Goal: Transaction & Acquisition: Purchase product/service

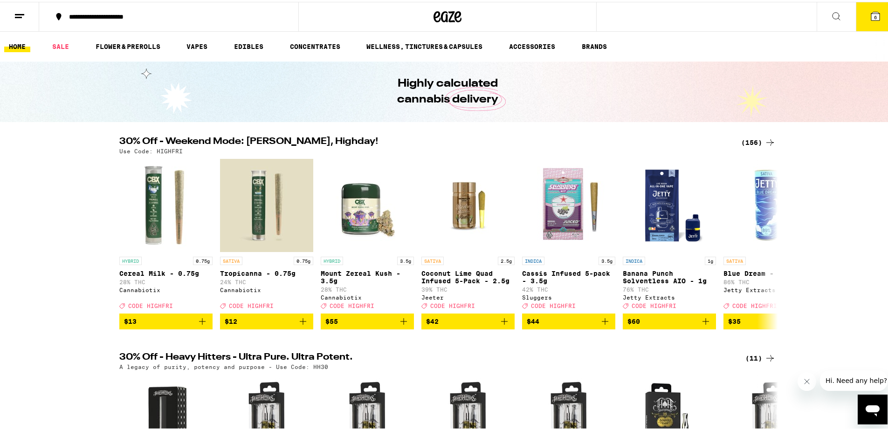
click at [743, 139] on div "(156)" at bounding box center [758, 140] width 34 height 11
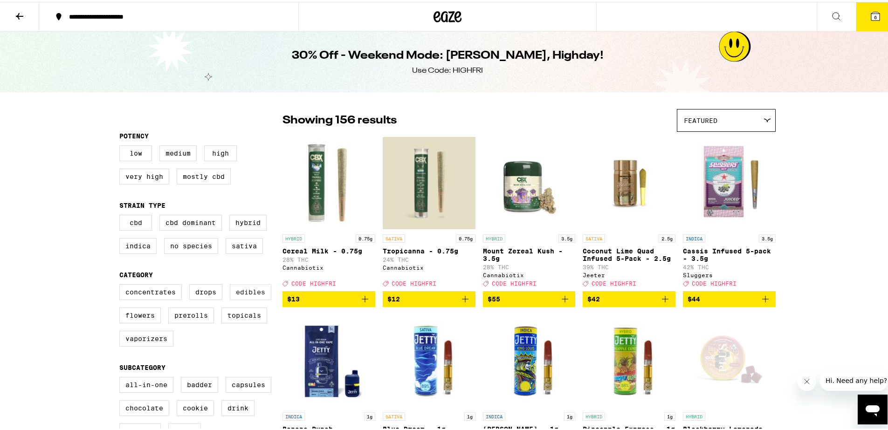
click at [245, 298] on label "Edibles" at bounding box center [250, 290] width 41 height 16
click at [122, 284] on input "Edibles" at bounding box center [121, 284] width 0 height 0
checkbox input "true"
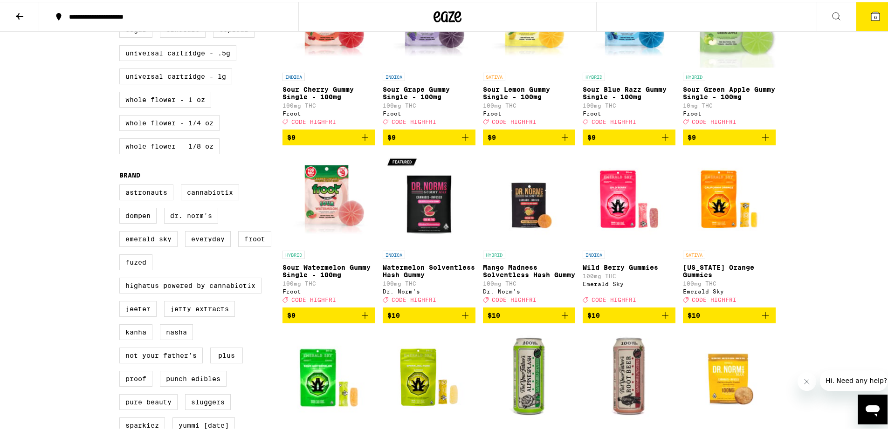
scroll to position [524, 0]
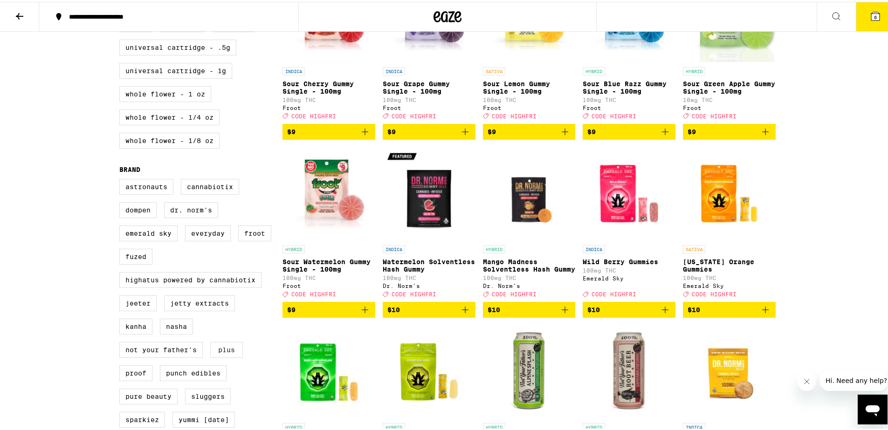
click at [225, 356] on label "PLUS" at bounding box center [226, 348] width 33 height 16
click at [122, 179] on input "PLUS" at bounding box center [121, 179] width 0 height 0
checkbox input "true"
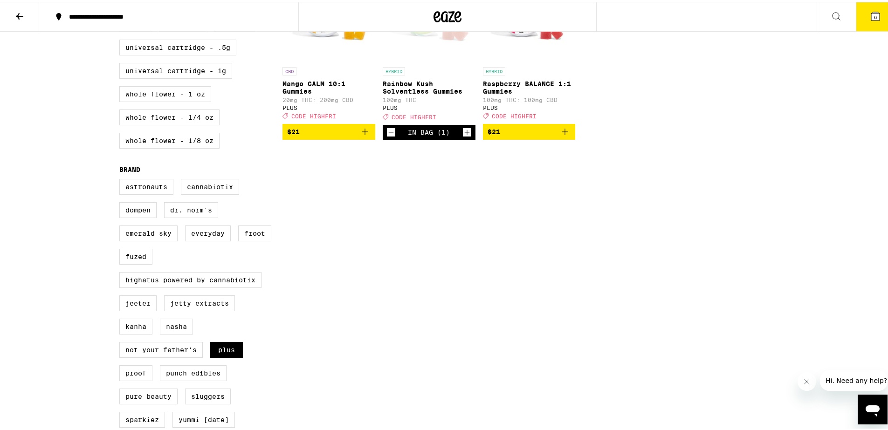
scroll to position [530, 0]
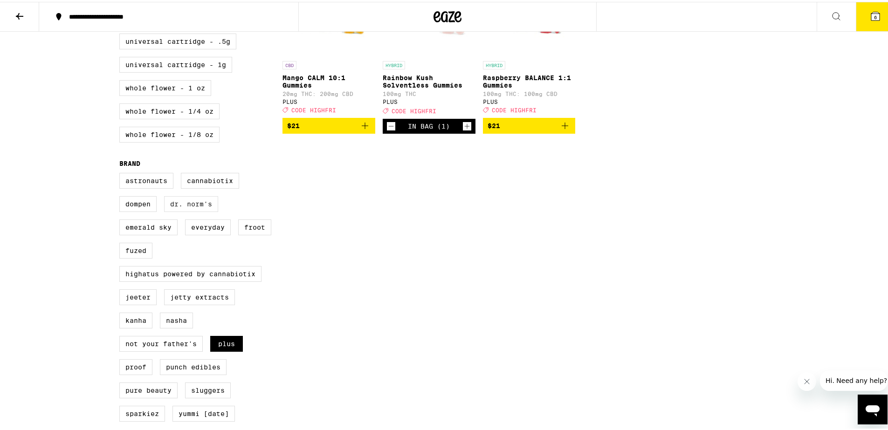
click at [181, 210] on label "Dr. Norm's" at bounding box center [191, 202] width 54 height 16
click at [122, 173] on input "Dr. Norm's" at bounding box center [121, 172] width 0 height 0
checkbox input "true"
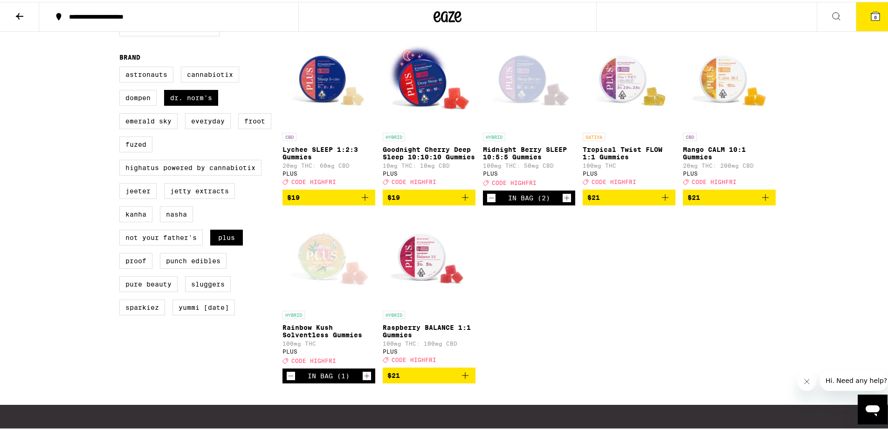
scroll to position [679, 0]
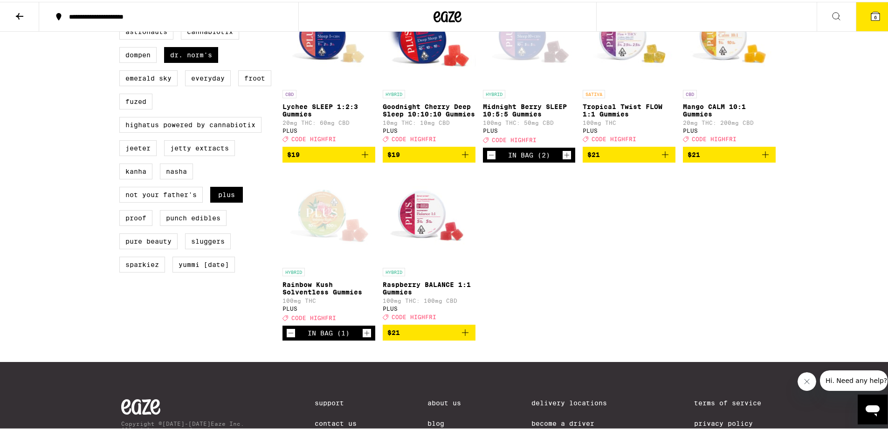
click at [287, 337] on icon "Decrement" at bounding box center [291, 331] width 8 height 11
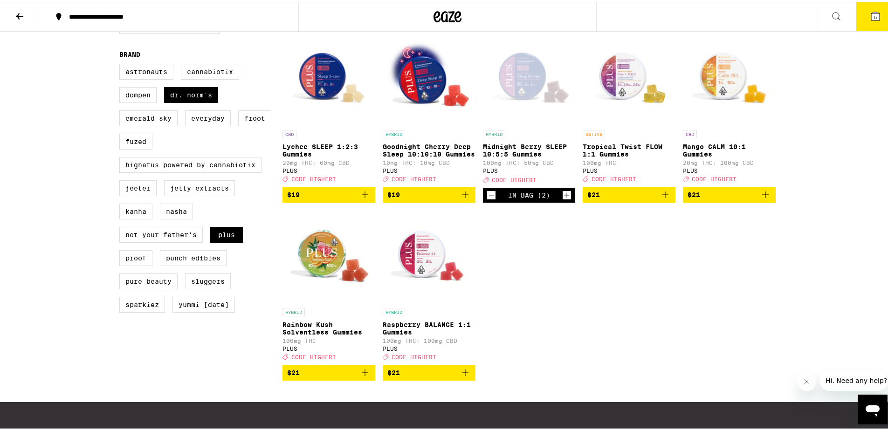
scroll to position [627, 0]
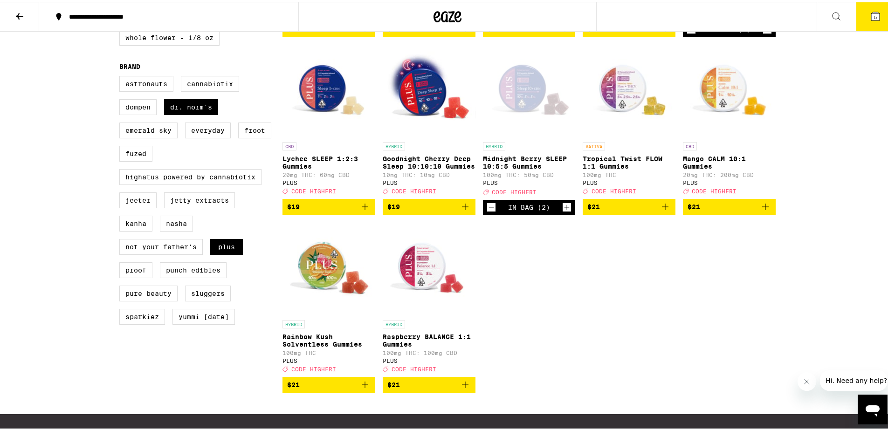
click at [489, 211] on icon "Decrement" at bounding box center [491, 205] width 8 height 11
click at [487, 211] on icon "Decrement" at bounding box center [491, 205] width 8 height 11
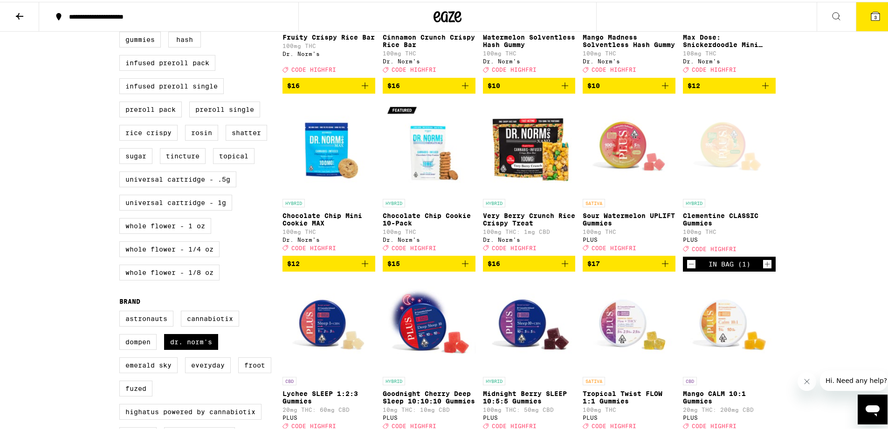
scroll to position [314, 0]
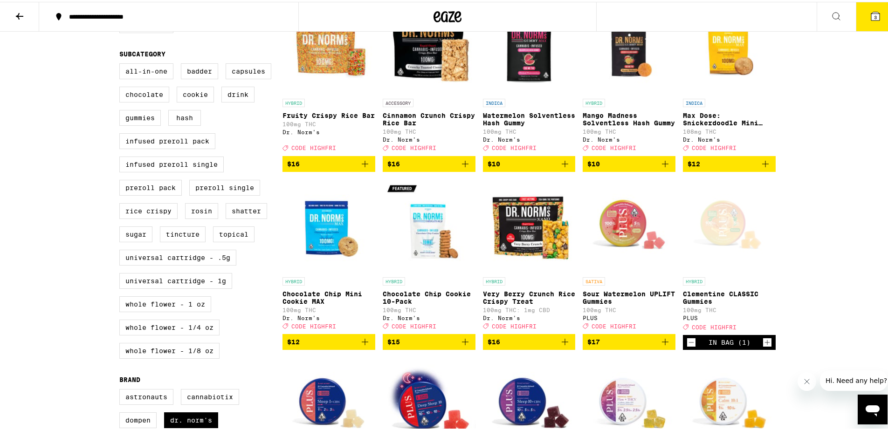
click at [688, 346] on icon "Decrement" at bounding box center [691, 340] width 8 height 11
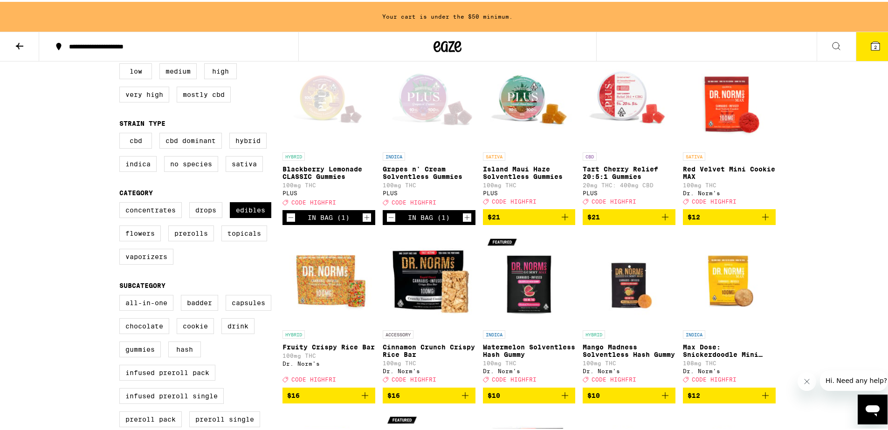
scroll to position [60, 0]
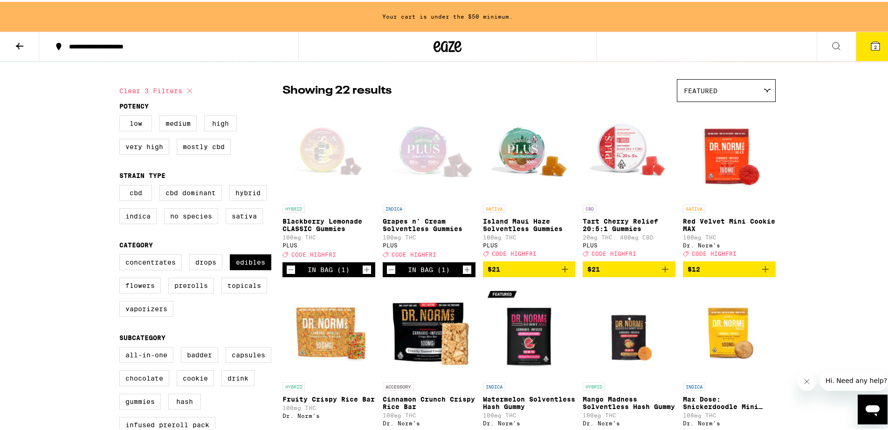
click at [290, 274] on icon "Decrement" at bounding box center [291, 267] width 8 height 11
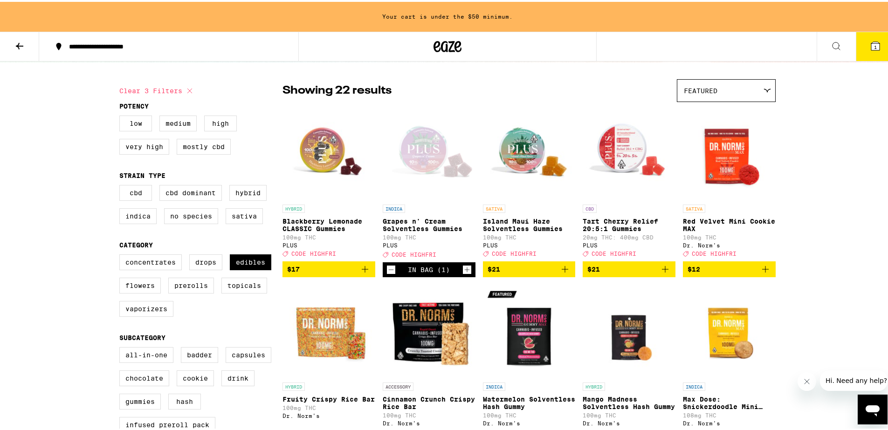
click at [388, 272] on icon "Decrement" at bounding box center [391, 267] width 8 height 11
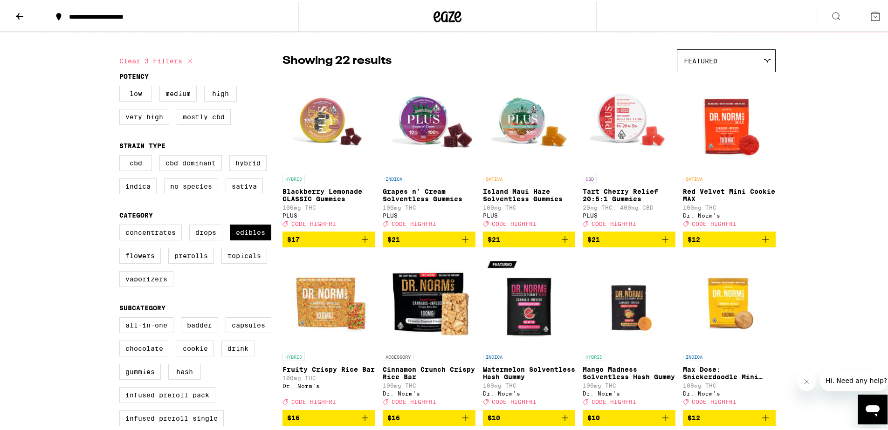
scroll to position [30, 0]
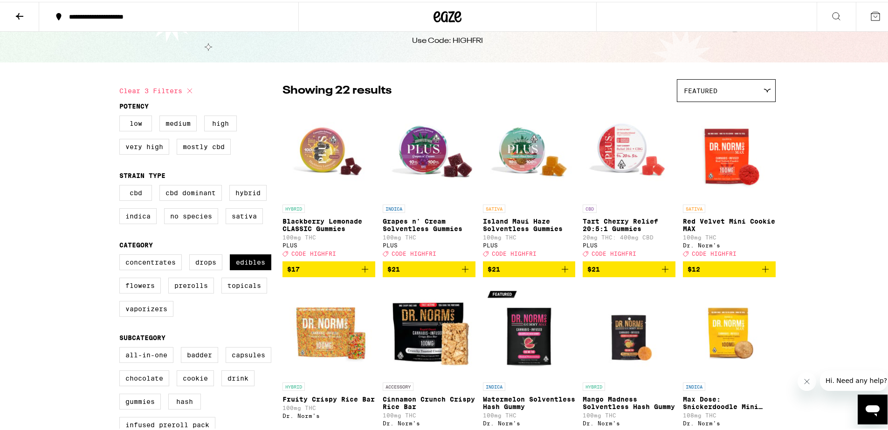
drag, startPoint x: 863, startPoint y: 193, endPoint x: 859, endPoint y: 193, distance: 4.7
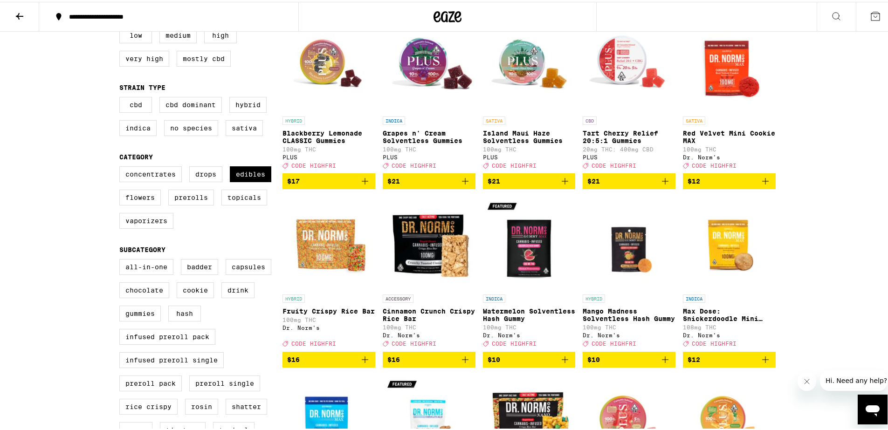
click at [360, 364] on icon "Add to bag" at bounding box center [364, 357] width 11 height 11
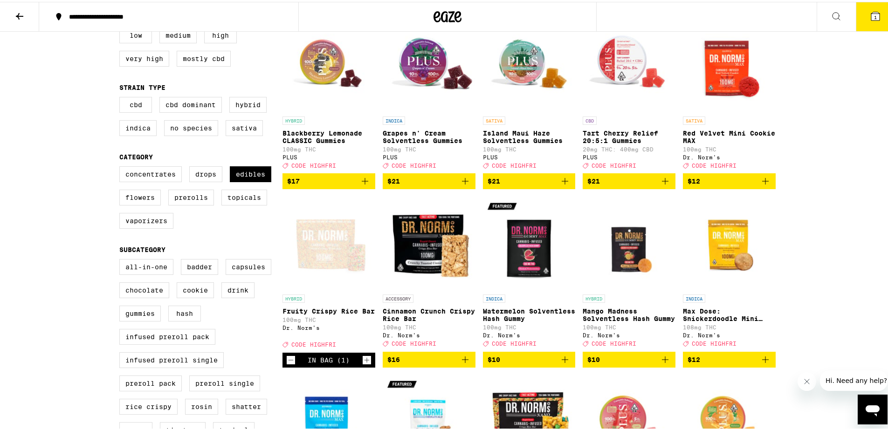
scroll to position [148, 0]
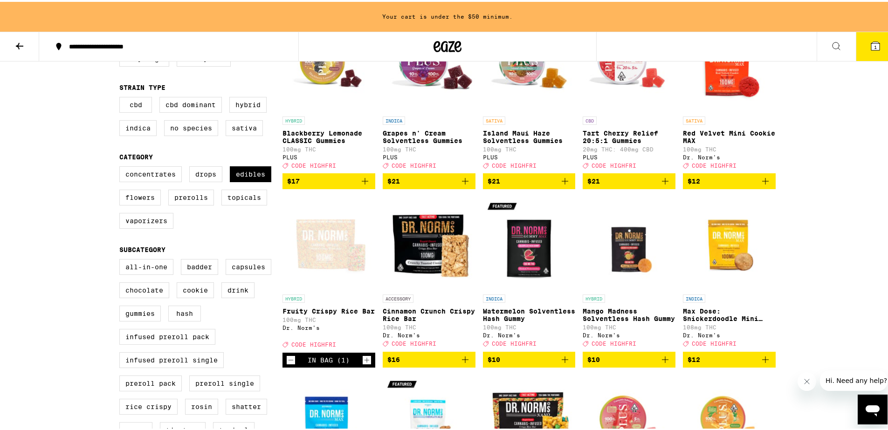
click at [462, 361] on icon "Add to bag" at bounding box center [465, 358] width 7 height 7
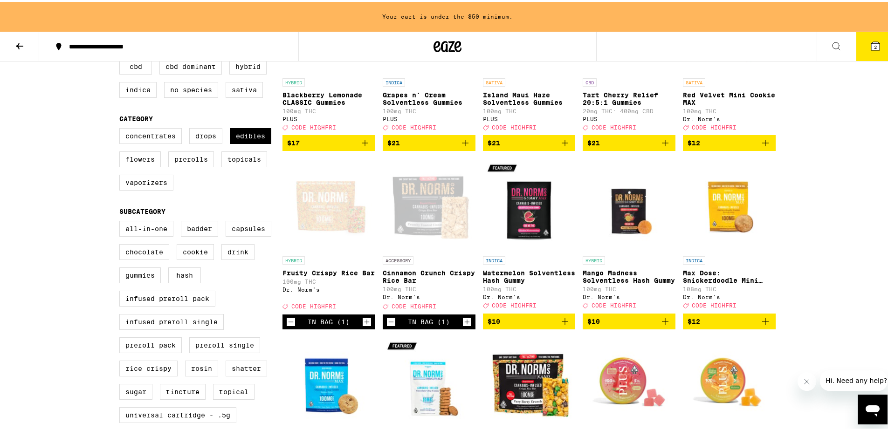
scroll to position [249, 0]
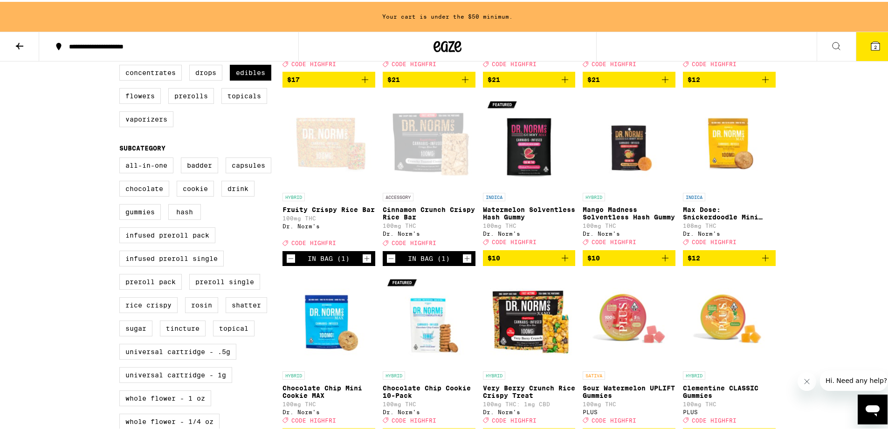
click at [762, 262] on icon "Add to bag" at bounding box center [765, 256] width 11 height 11
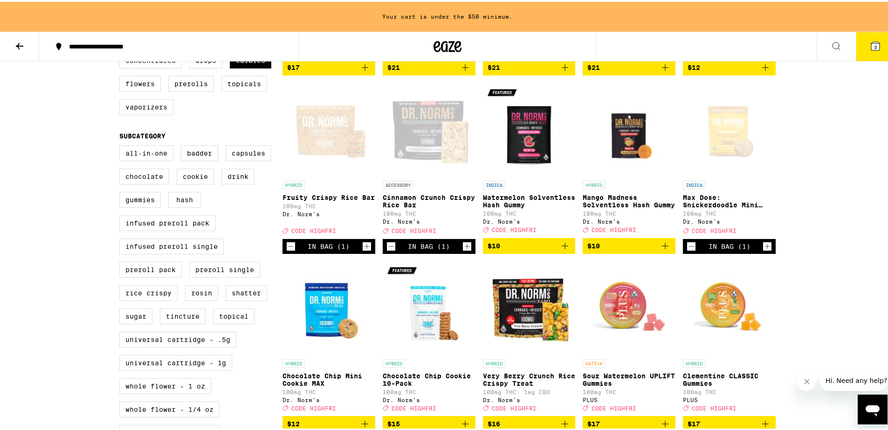
scroll to position [283, 0]
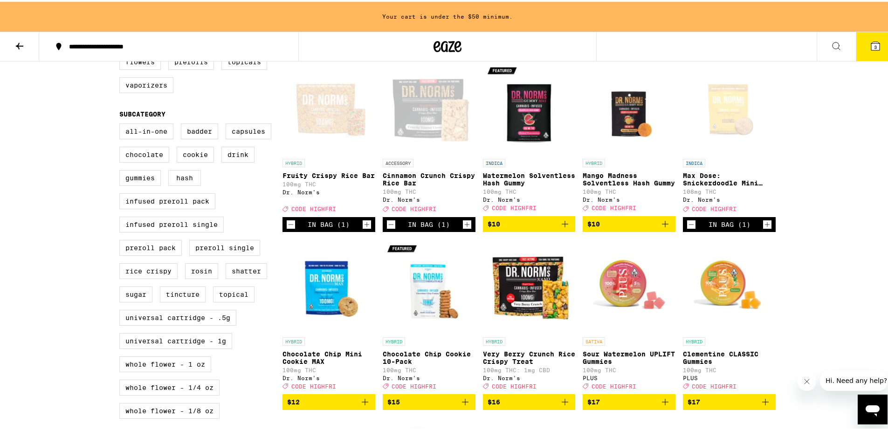
click at [359, 406] on icon "Add to bag" at bounding box center [364, 400] width 11 height 11
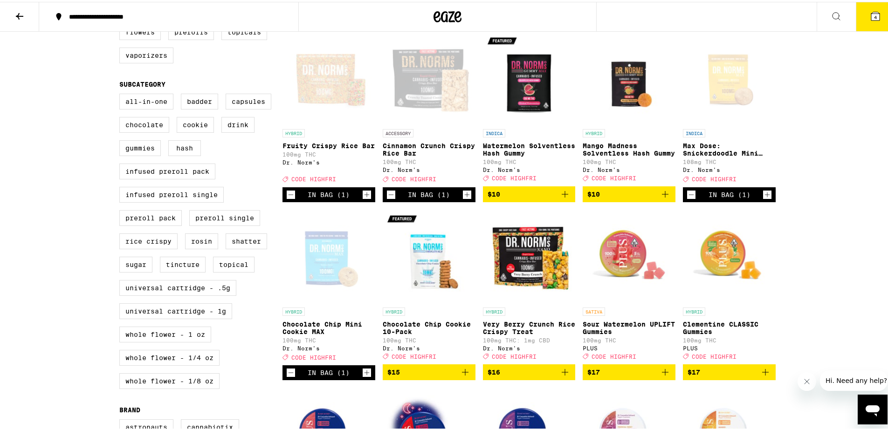
scroll to position [254, 0]
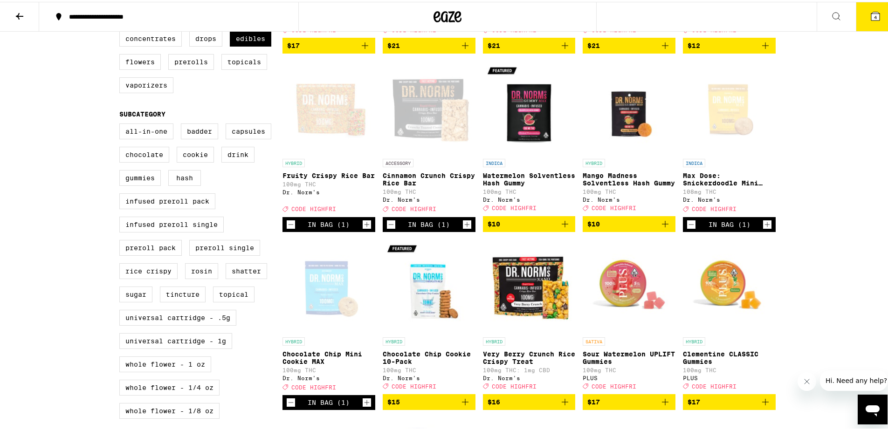
click at [460, 406] on icon "Add to bag" at bounding box center [465, 400] width 11 height 11
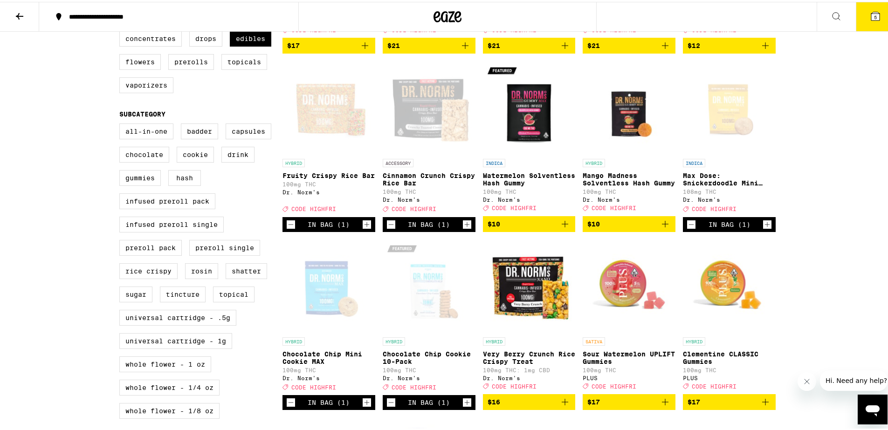
click at [564, 406] on icon "Add to bag" at bounding box center [564, 400] width 11 height 11
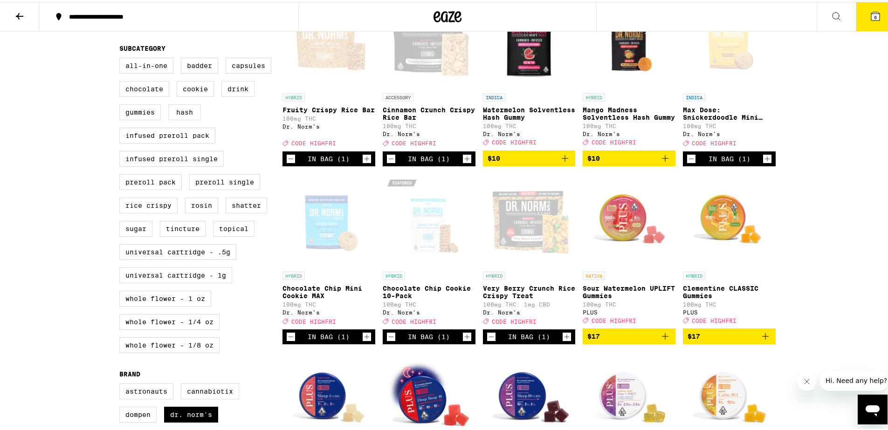
scroll to position [68, 0]
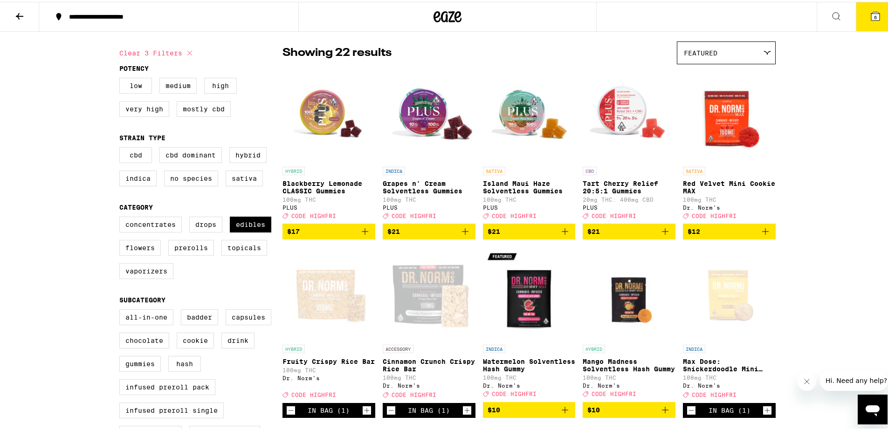
click at [463, 234] on icon "Add to bag" at bounding box center [465, 229] width 11 height 11
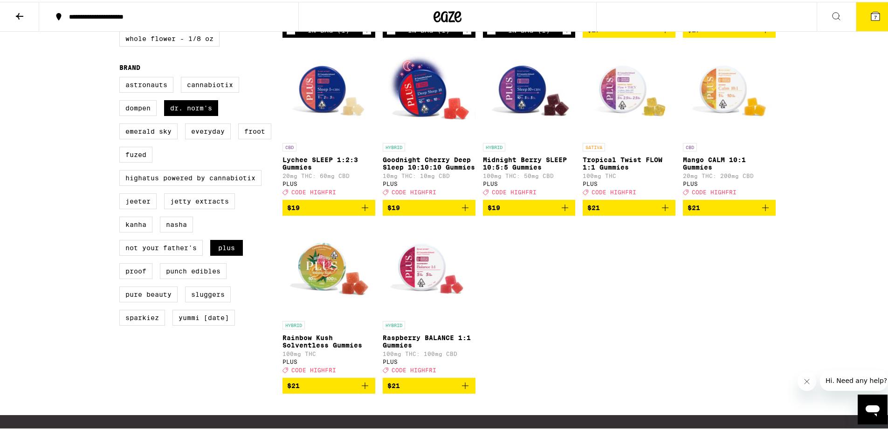
scroll to position [704, 0]
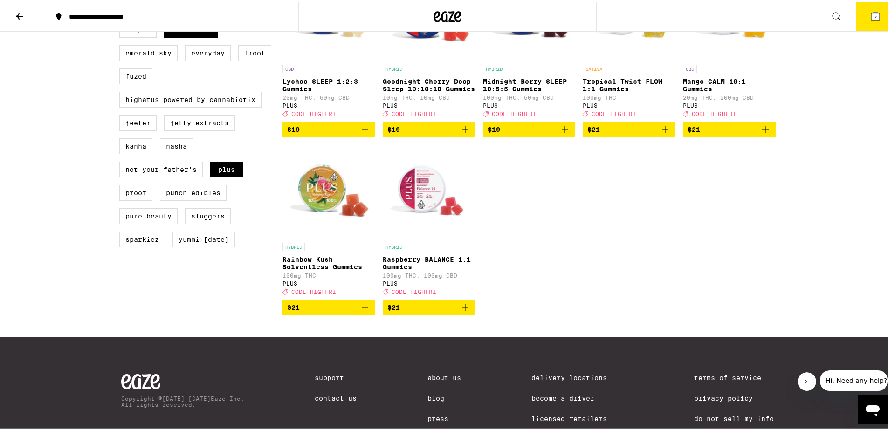
click at [359, 311] on icon "Add to bag" at bounding box center [364, 305] width 11 height 11
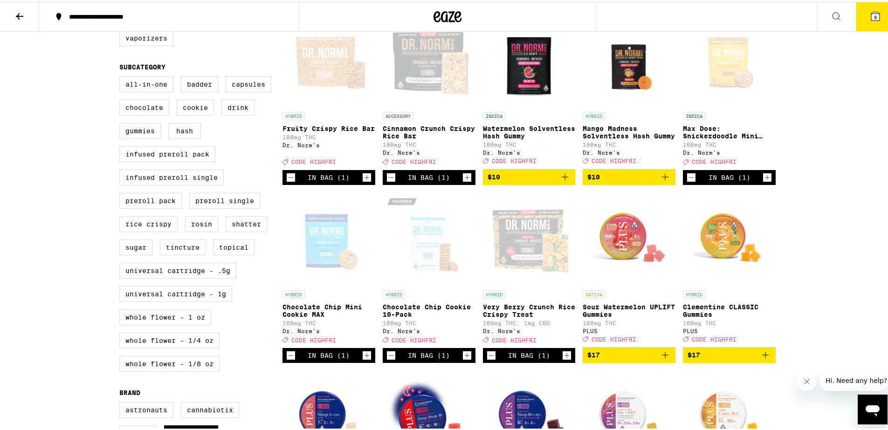
scroll to position [10, 0]
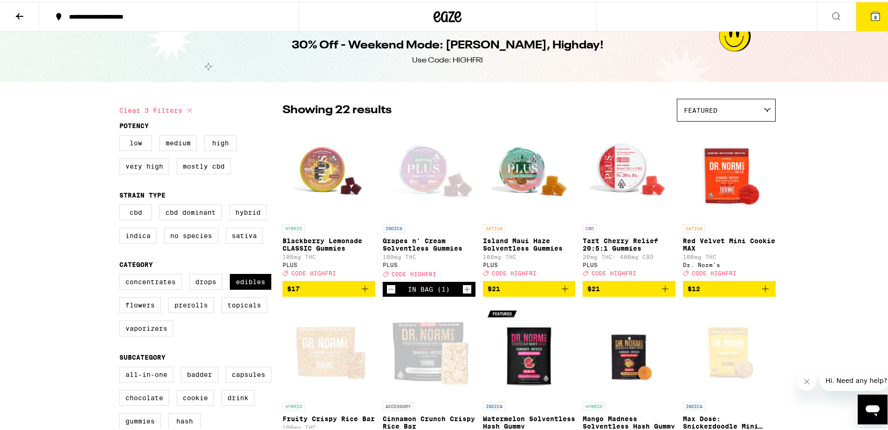
click at [359, 291] on icon "Add to bag" at bounding box center [364, 287] width 11 height 11
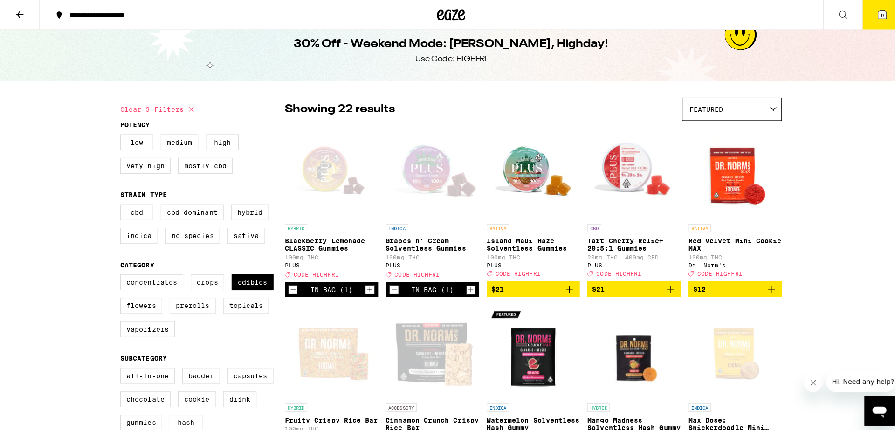
scroll to position [0, 0]
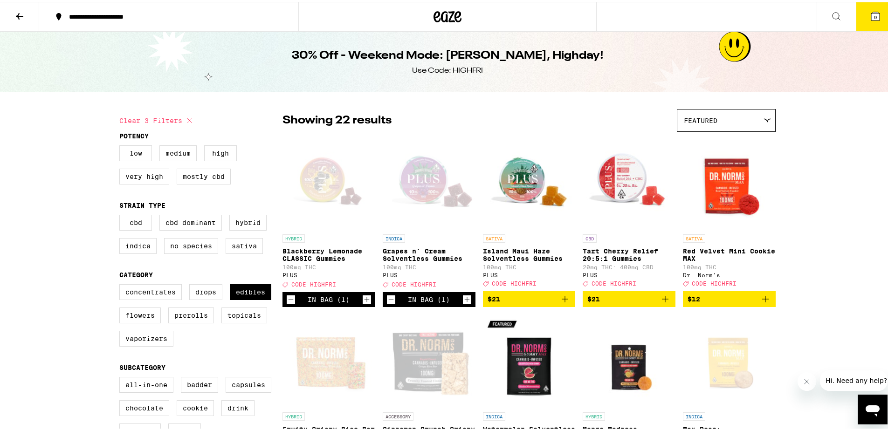
click at [874, 13] on span "9" at bounding box center [875, 16] width 3 height 6
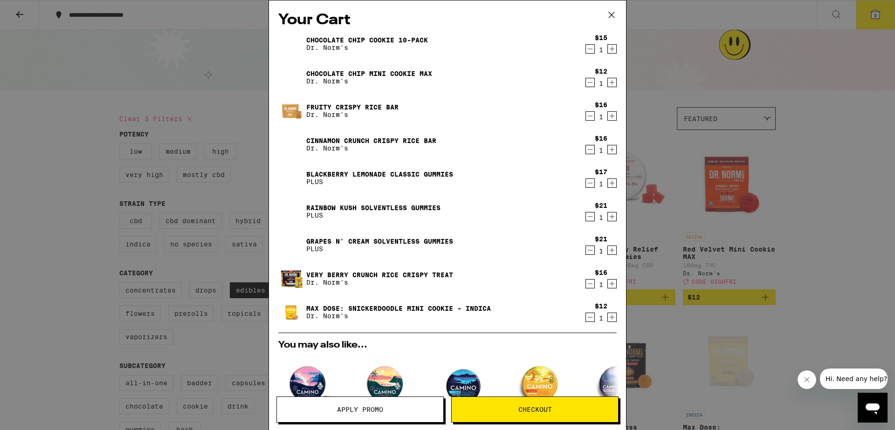
scroll to position [6, 0]
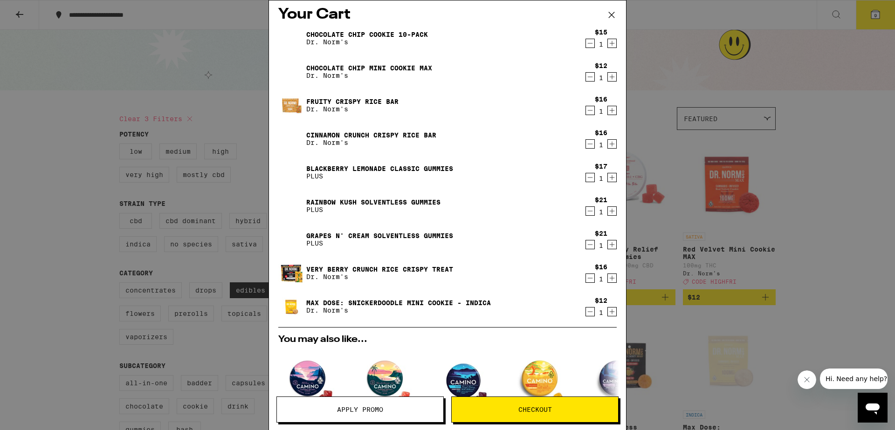
click at [348, 415] on button "Apply Promo" at bounding box center [359, 410] width 167 height 26
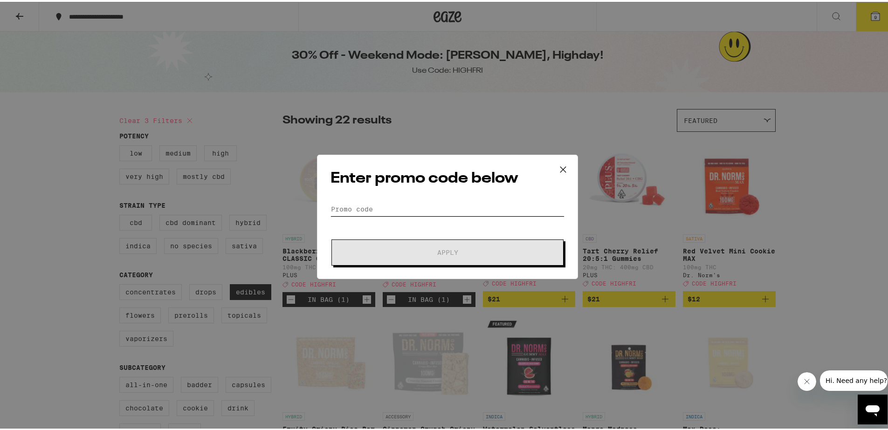
click at [421, 214] on input "Promo Code" at bounding box center [447, 207] width 234 height 14
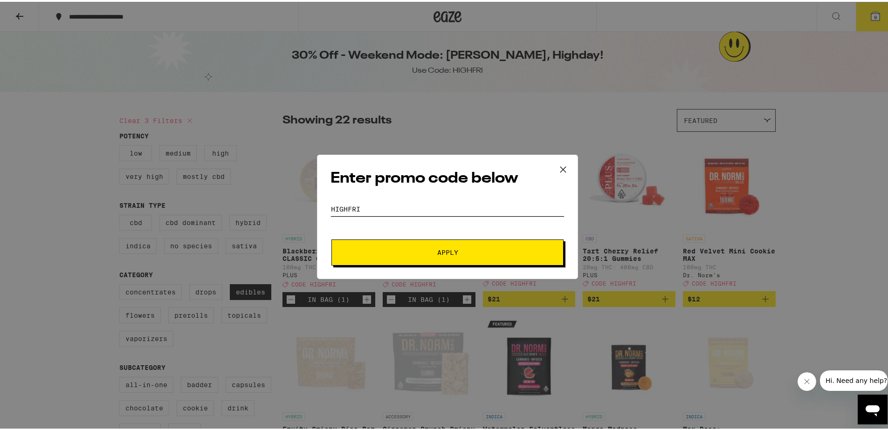
type input "HighFri"
click at [392, 245] on button "Apply" at bounding box center [447, 251] width 232 height 26
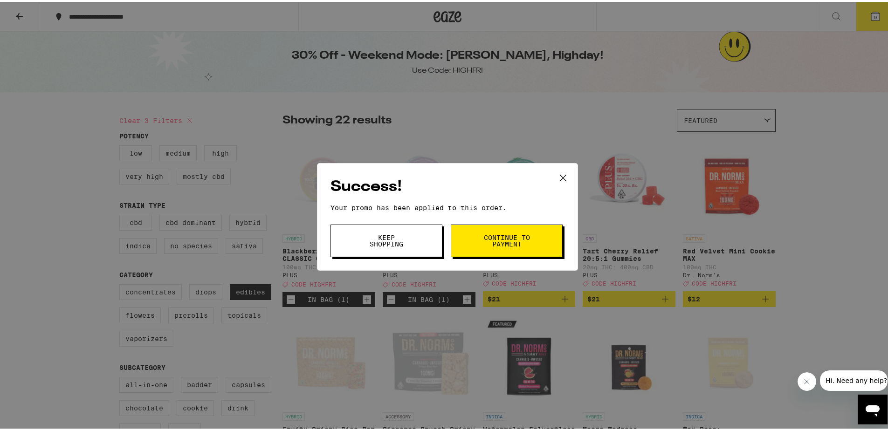
click at [419, 234] on button "Keep Shopping" at bounding box center [386, 239] width 112 height 33
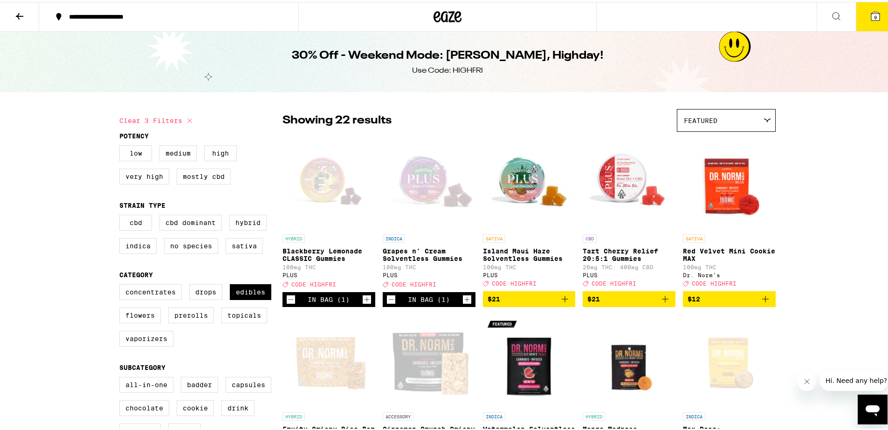
click at [871, 16] on icon at bounding box center [875, 14] width 8 height 8
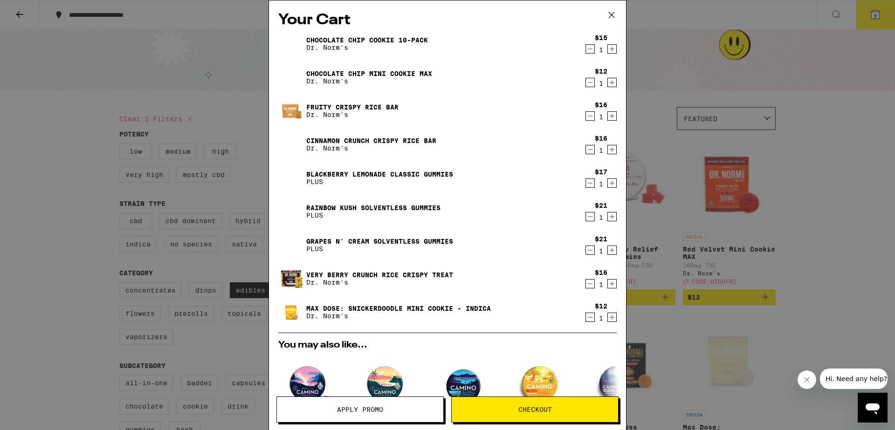
click at [609, 15] on icon at bounding box center [611, 15] width 14 height 14
